Goal: Navigation & Orientation: Find specific page/section

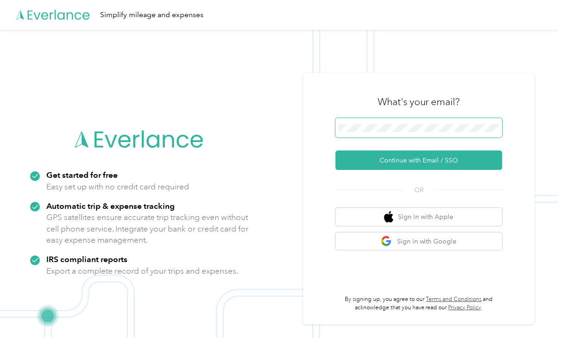
click at [377, 133] on span at bounding box center [418, 127] width 167 height 19
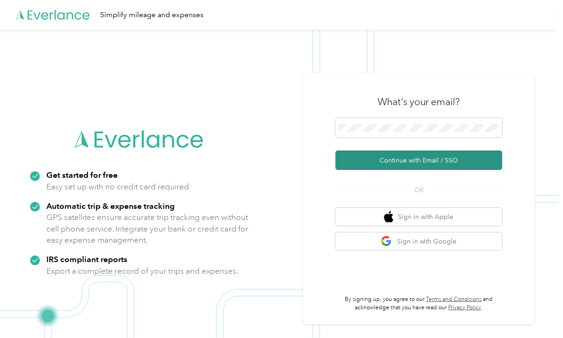
click at [401, 159] on button "Continue with Email / SSO" at bounding box center [418, 160] width 167 height 19
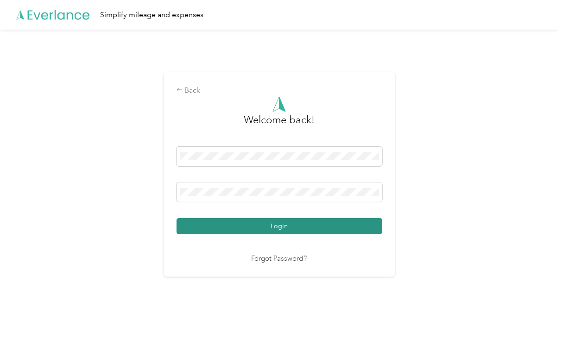
click at [281, 226] on button "Login" at bounding box center [279, 226] width 206 height 16
